Goal: Information Seeking & Learning: Find specific fact

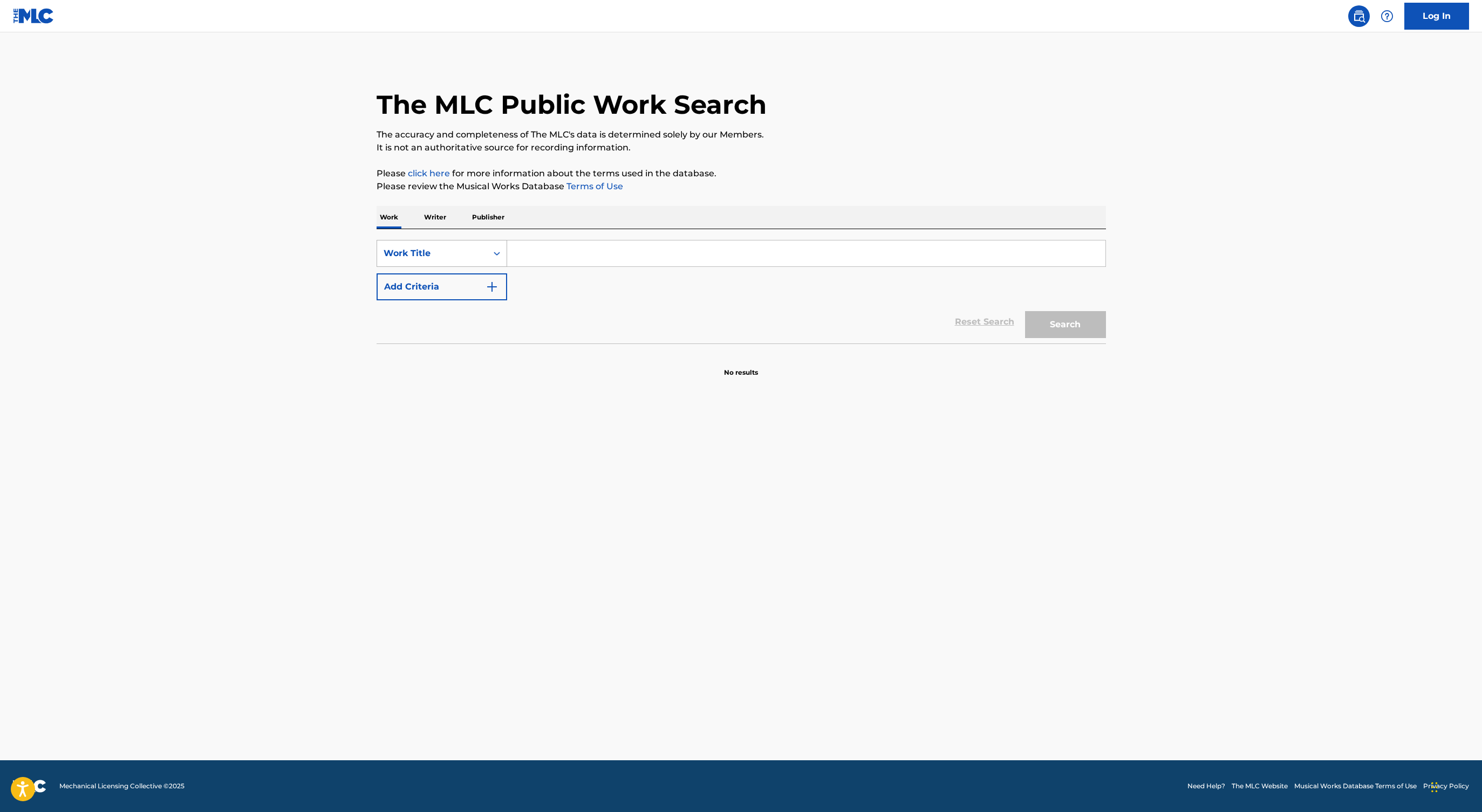
click at [464, 251] on div "Work Title" at bounding box center [432, 253] width 97 height 13
click at [455, 285] on div "MLC Song Code" at bounding box center [442, 280] width 130 height 27
click at [527, 260] on input "Search Form" at bounding box center [806, 253] width 598 height 26
paste input "7E7BG7"
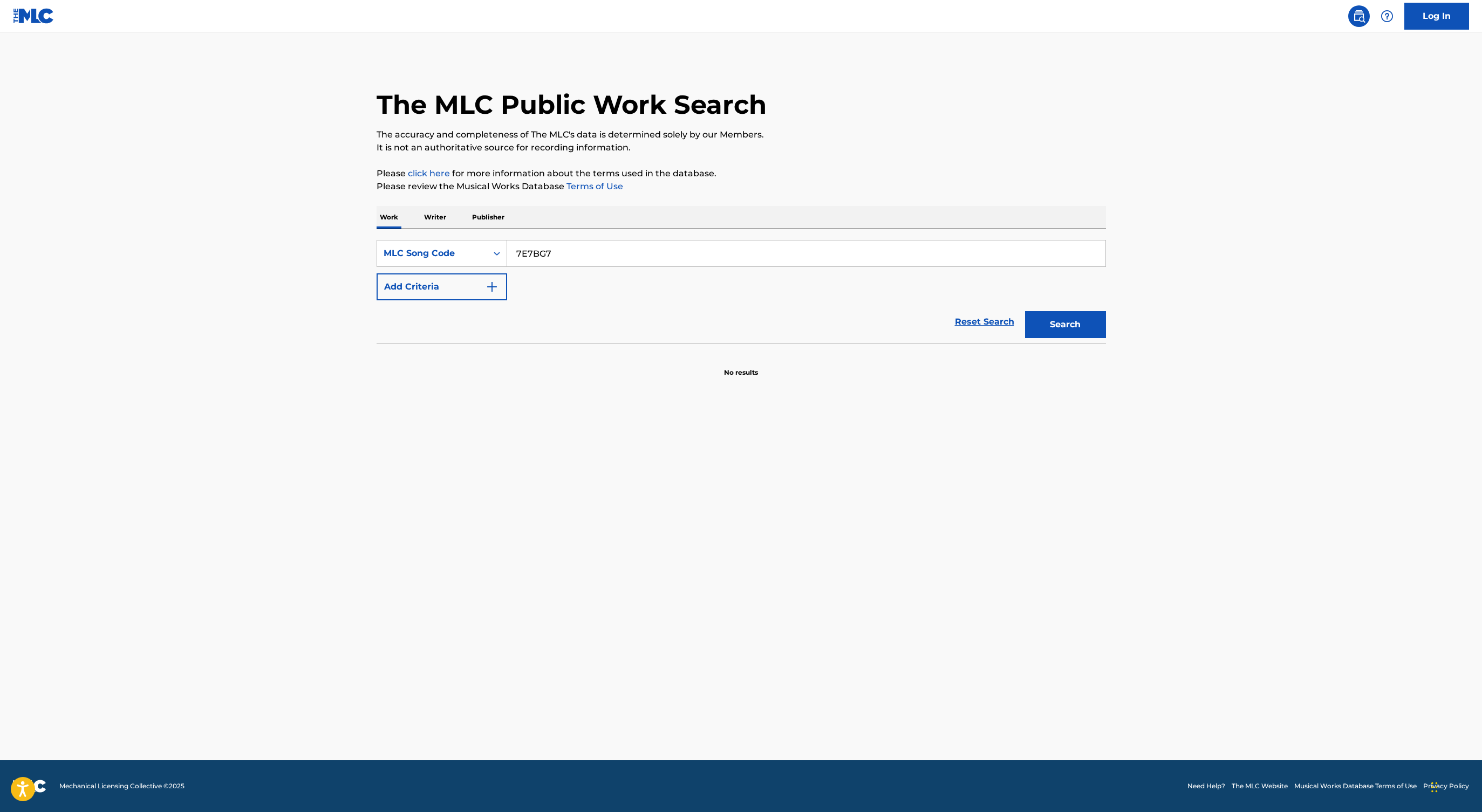
type input "7E7BG7"
click at [1025, 311] on button "Search" at bounding box center [1065, 324] width 81 height 27
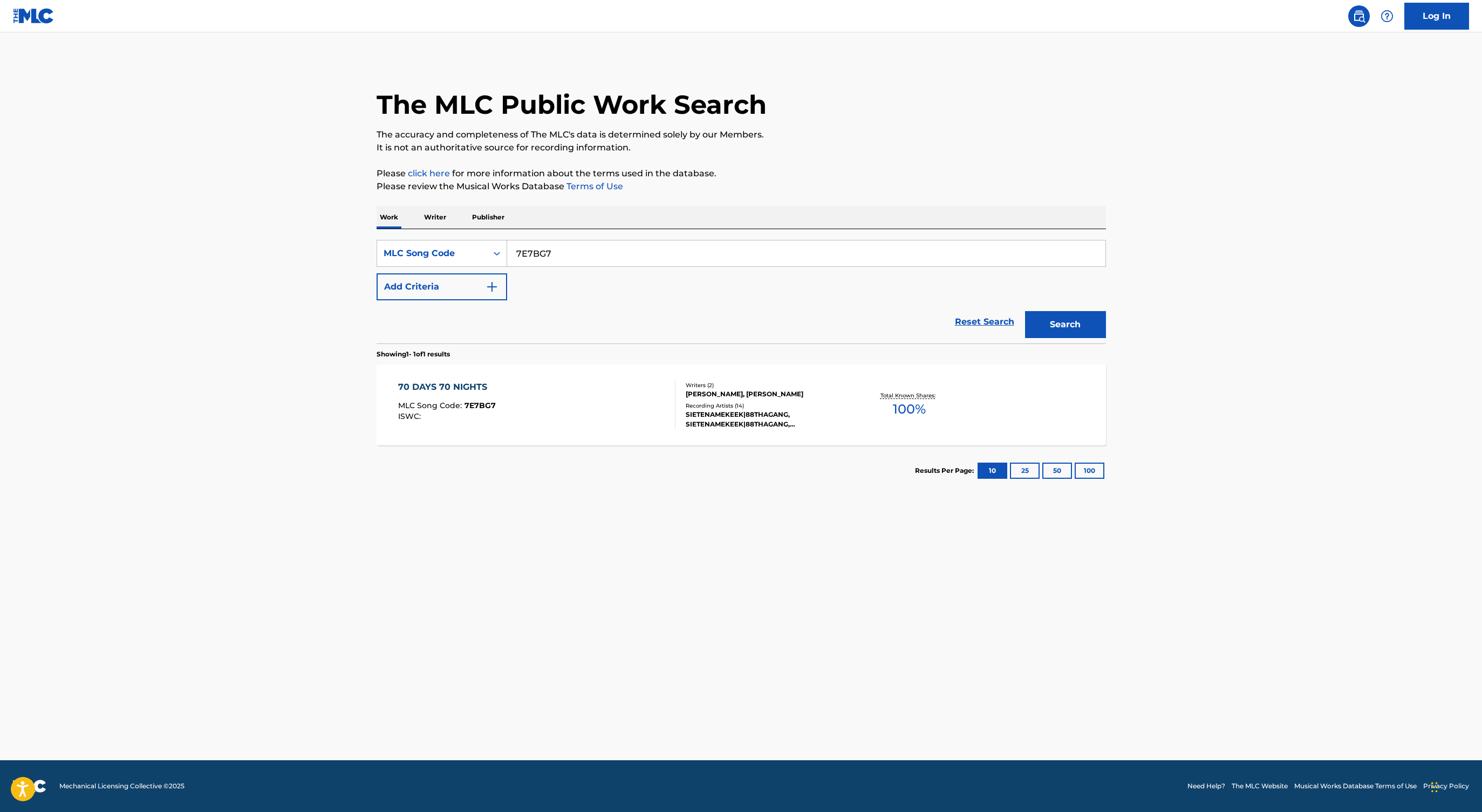
click at [620, 394] on div "70 DAYS 70 NIGHTS MLC Song Code : 7E7BG7 ISWC :" at bounding box center [537, 404] width 277 height 48
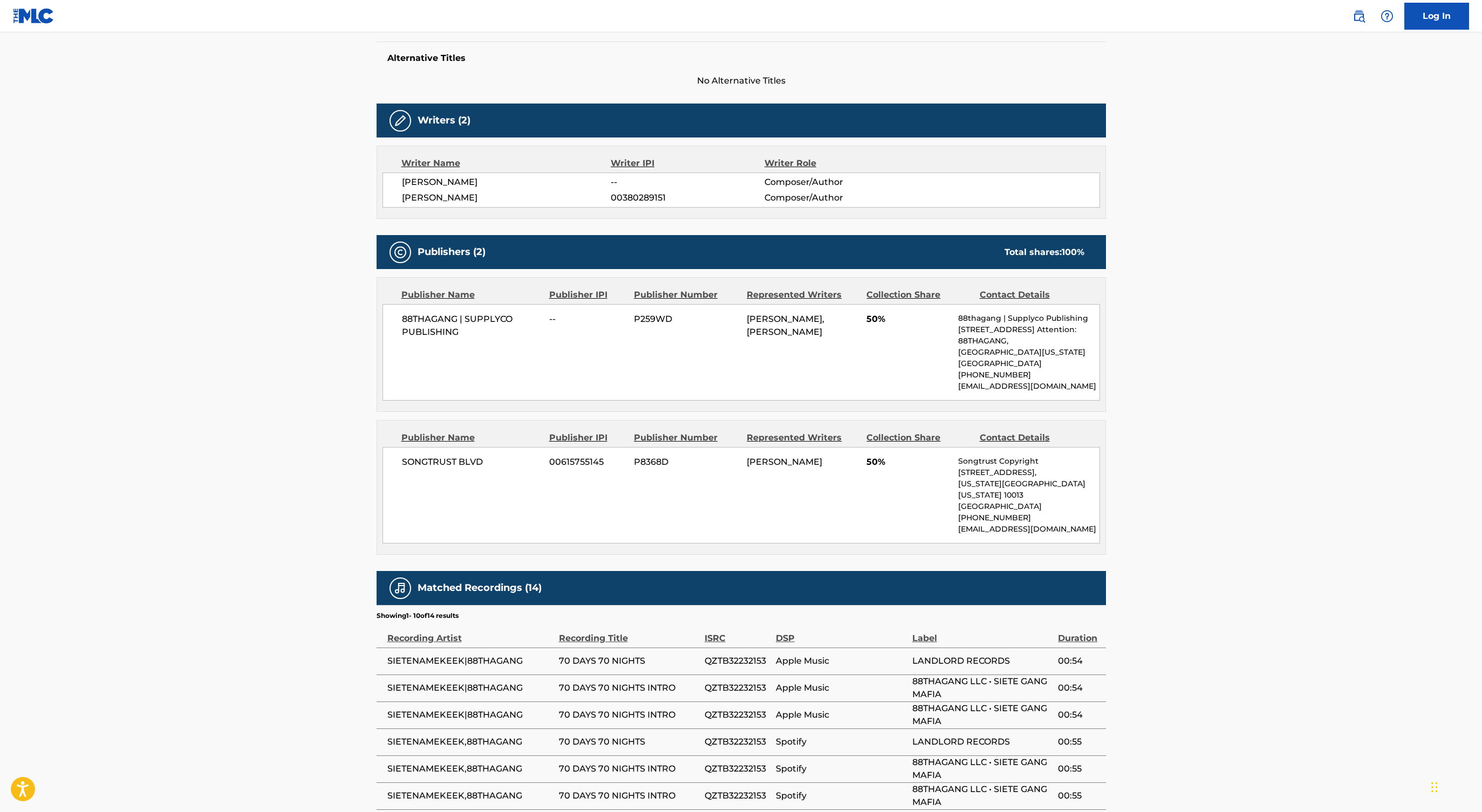
scroll to position [285, 0]
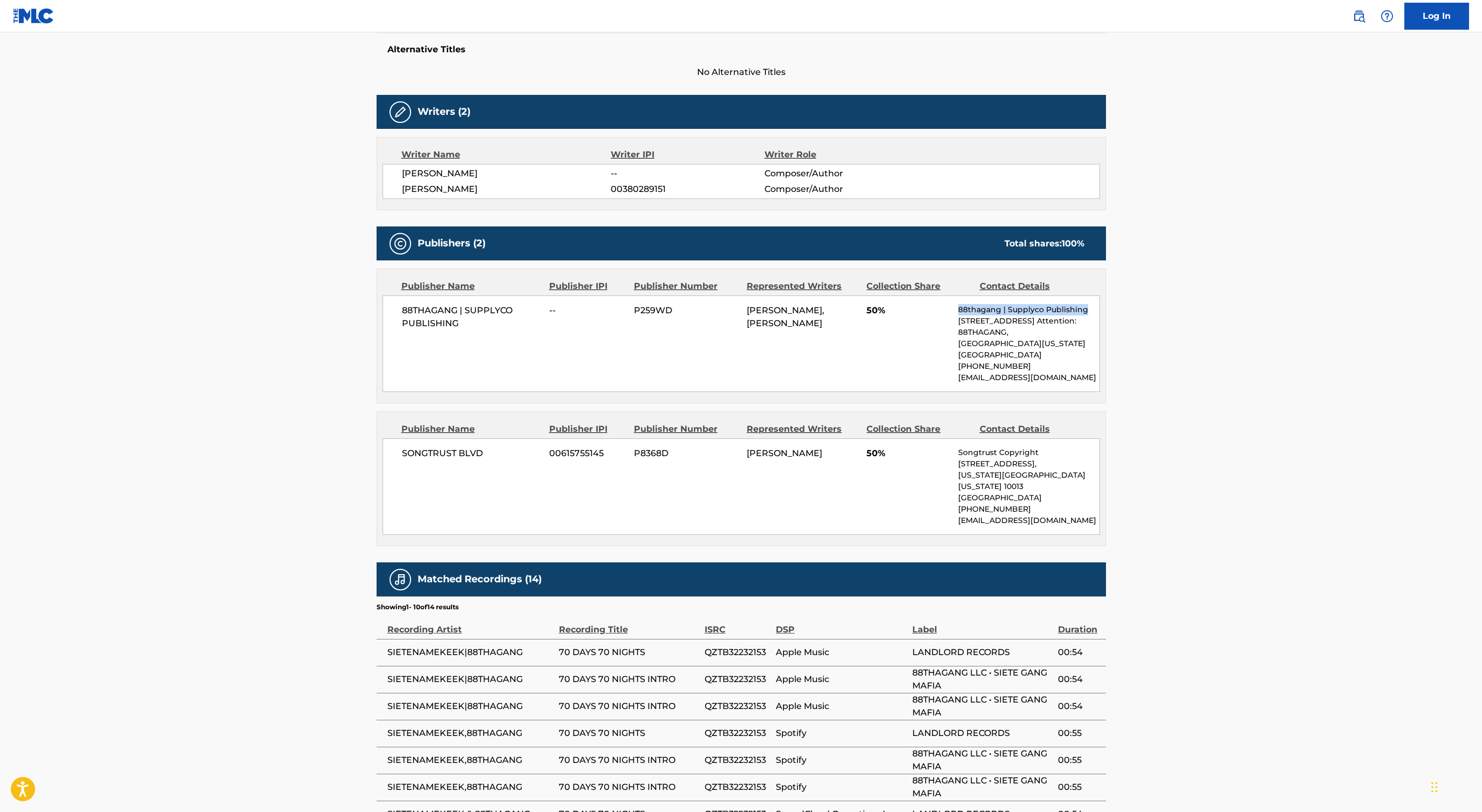
drag, startPoint x: 957, startPoint y: 311, endPoint x: 1092, endPoint y: 307, distance: 135.1
click at [1092, 307] on div "88THAGANG | SUPPLYCO PUBLISHING -- P259WD [PERSON_NAME], [PERSON_NAME] BATHER 5…" at bounding box center [741, 344] width 717 height 96
copy p "88thagang | Supplyco Publishing"
